Goal: Transaction & Acquisition: Purchase product/service

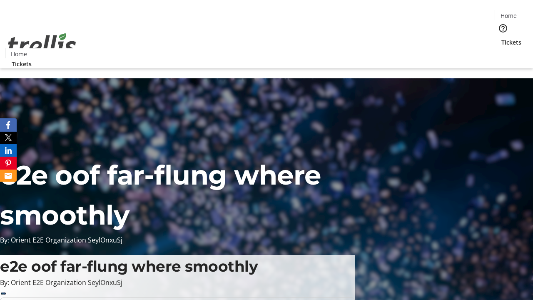
click at [501, 38] on span "Tickets" at bounding box center [511, 42] width 20 height 9
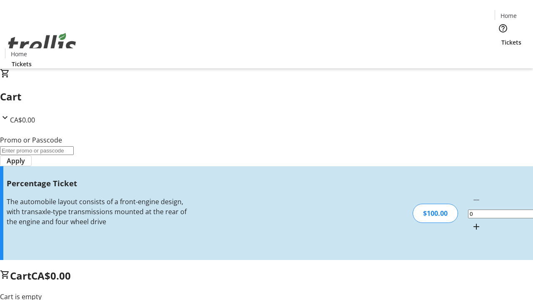
click at [471, 221] on mat-icon "Increment by one" at bounding box center [476, 226] width 10 height 10
type input "1"
type input "FOO"
